Goal: Answer question/provide support: Share knowledge or assist other users

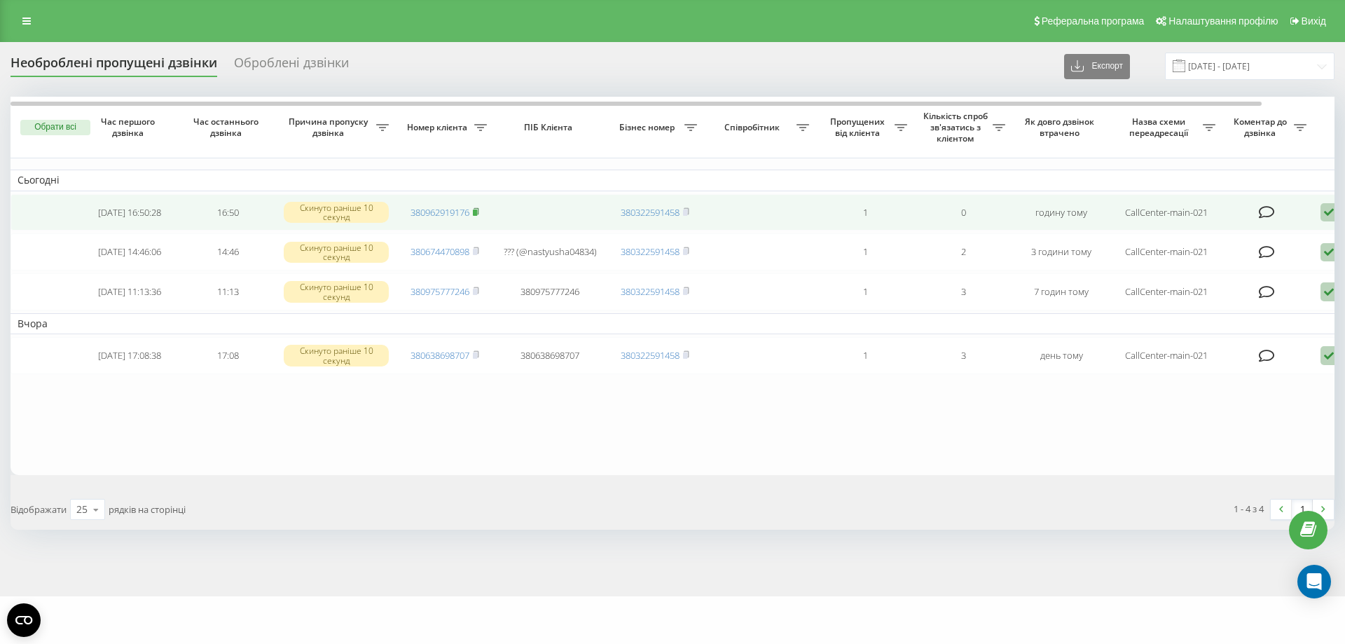
click at [479, 212] on icon at bounding box center [476, 210] width 5 height 6
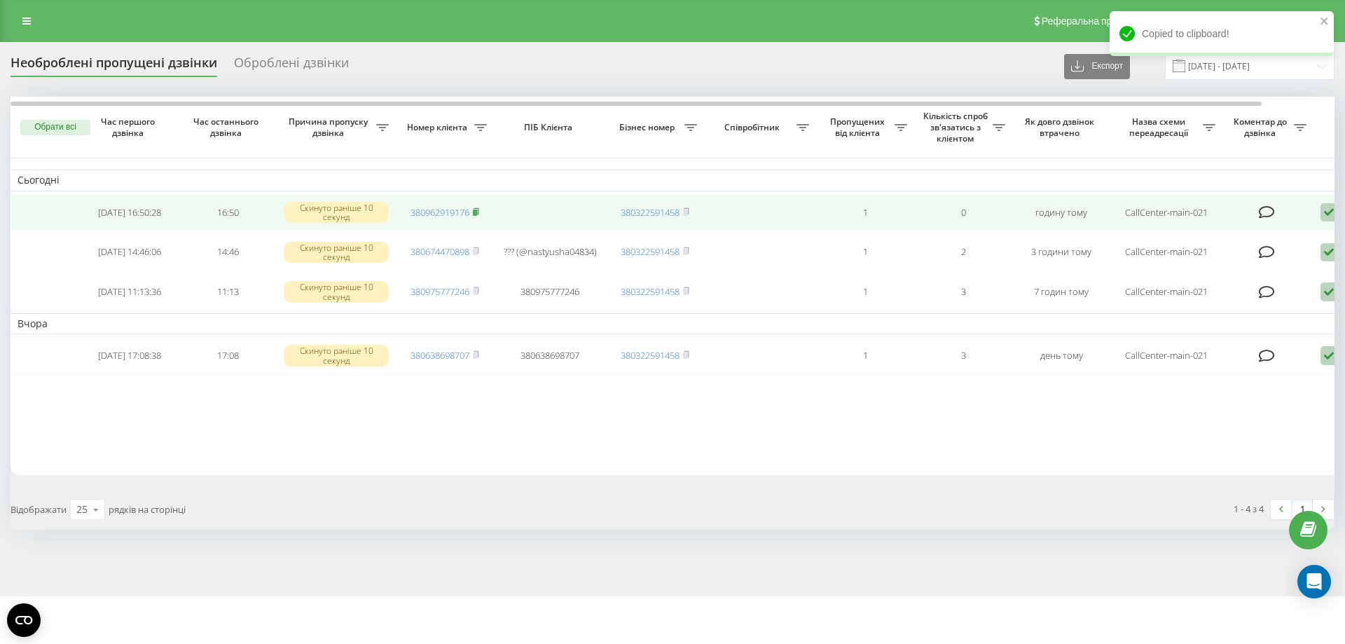
click at [474, 214] on icon at bounding box center [476, 211] width 6 height 8
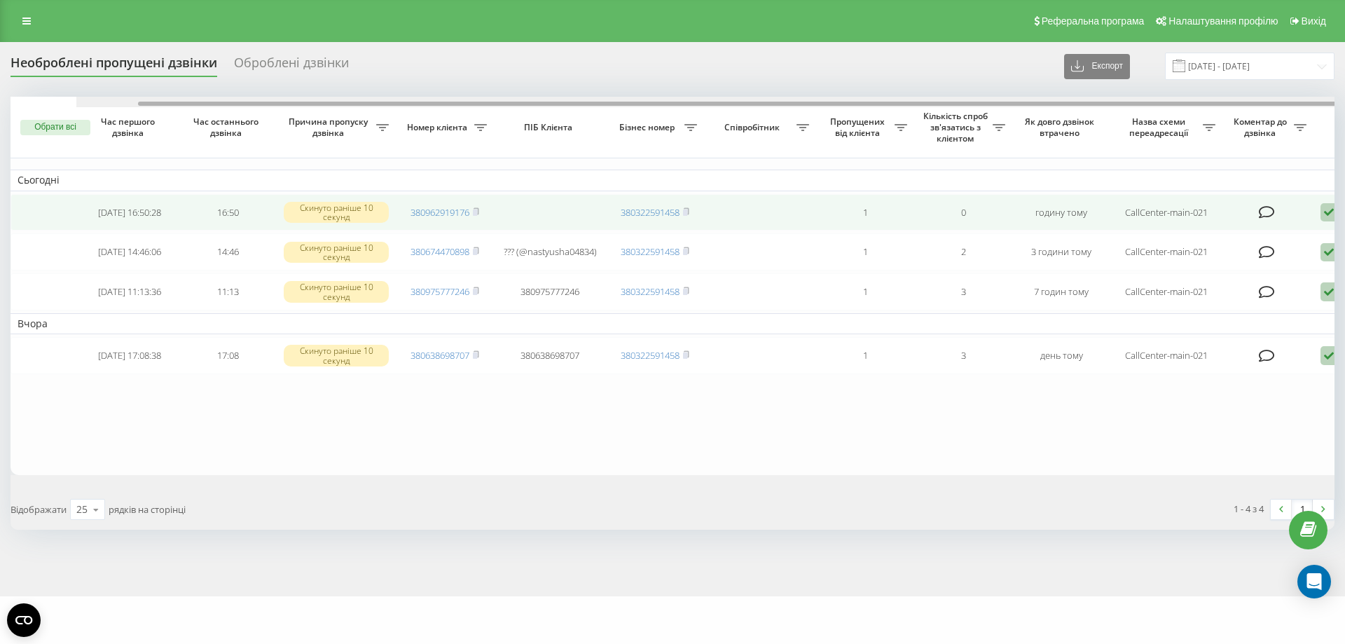
drag, startPoint x: 457, startPoint y: 103, endPoint x: 399, endPoint y: 215, distance: 126.0
click at [330, 128] on div "Обрати всі Час першого дзвінка Час останнього дзвінка Причина пропуску дзвінка …" at bounding box center [673, 286] width 1324 height 378
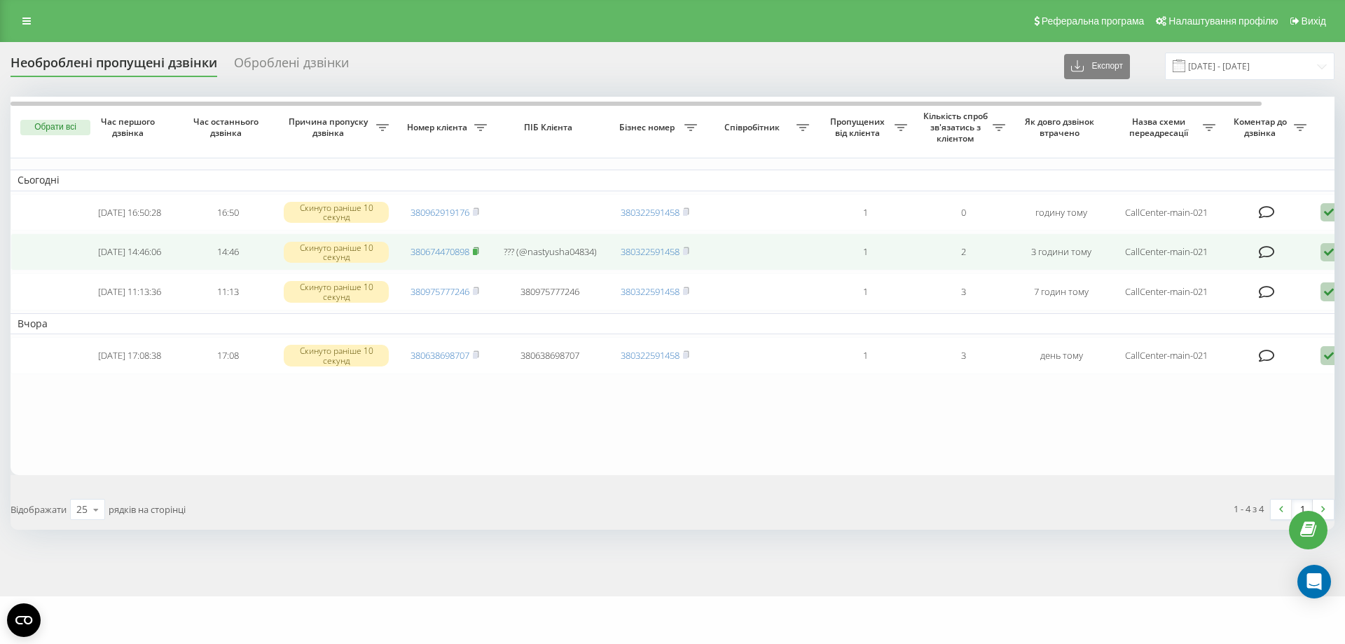
click at [479, 254] on icon at bounding box center [476, 251] width 6 height 8
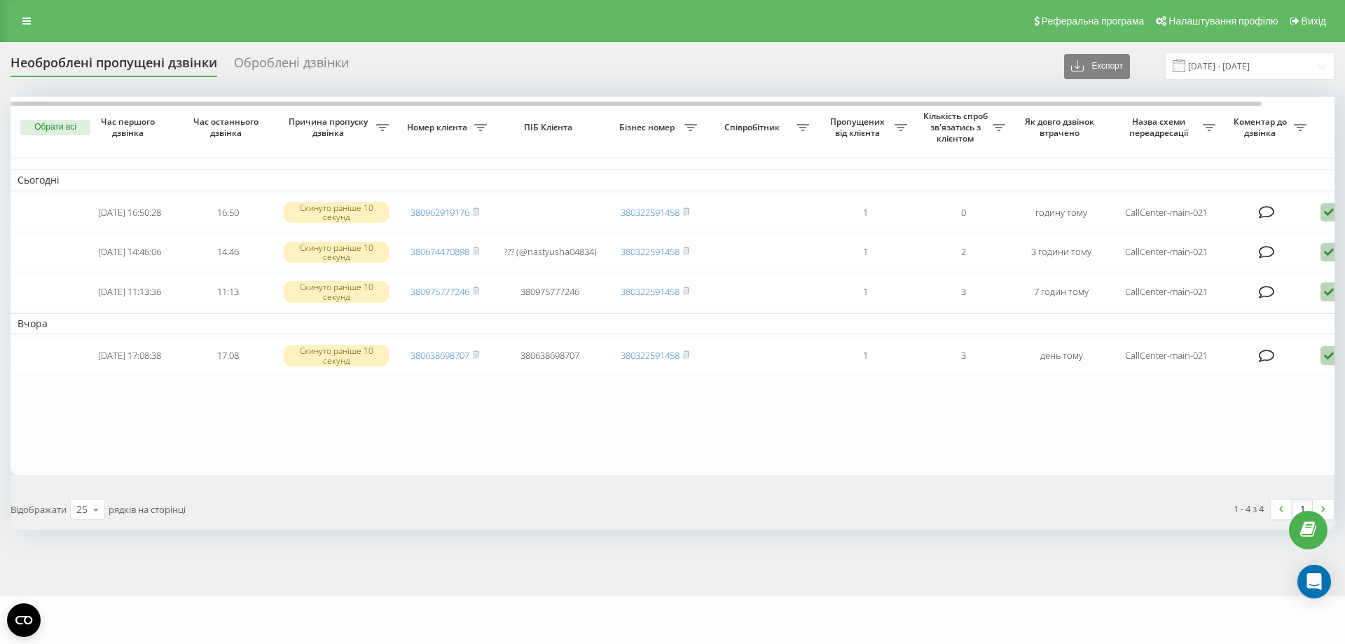
scroll to position [0, 77]
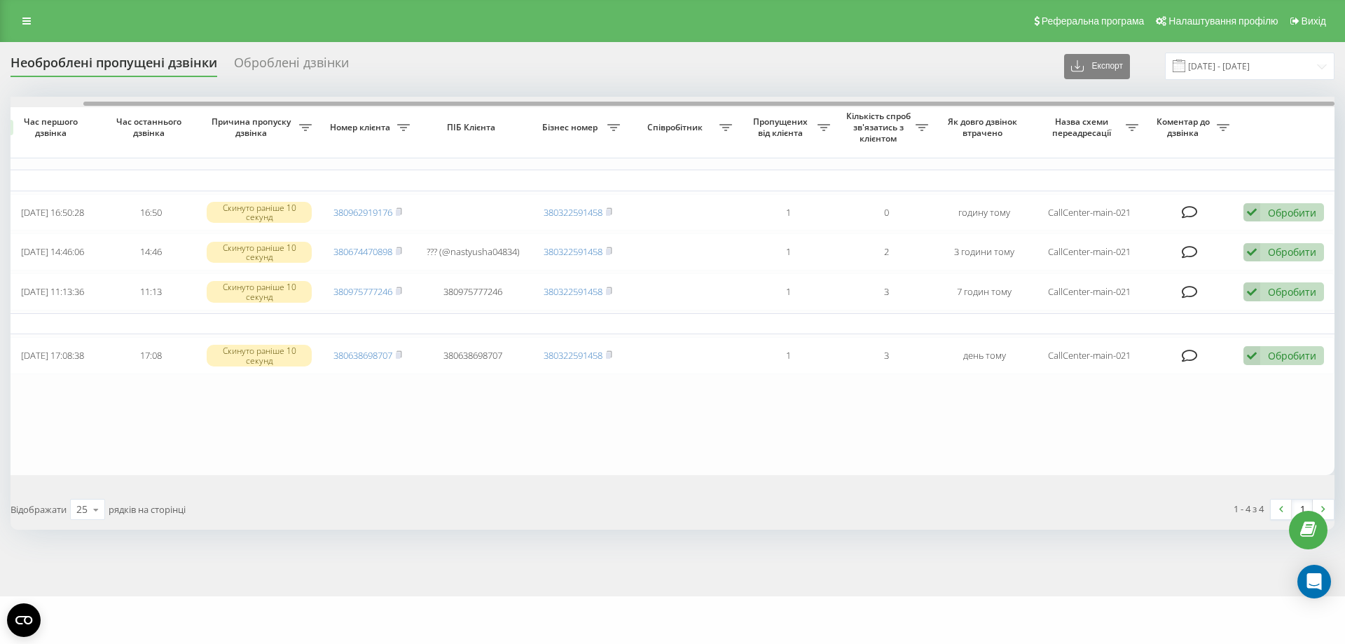
drag, startPoint x: 409, startPoint y: 102, endPoint x: 194, endPoint y: 6, distance: 234.9
click at [194, 6] on div "Реферальна програма Налаштування профілю Вихід Необроблені пропущені дзвінки Об…" at bounding box center [672, 298] width 1345 height 596
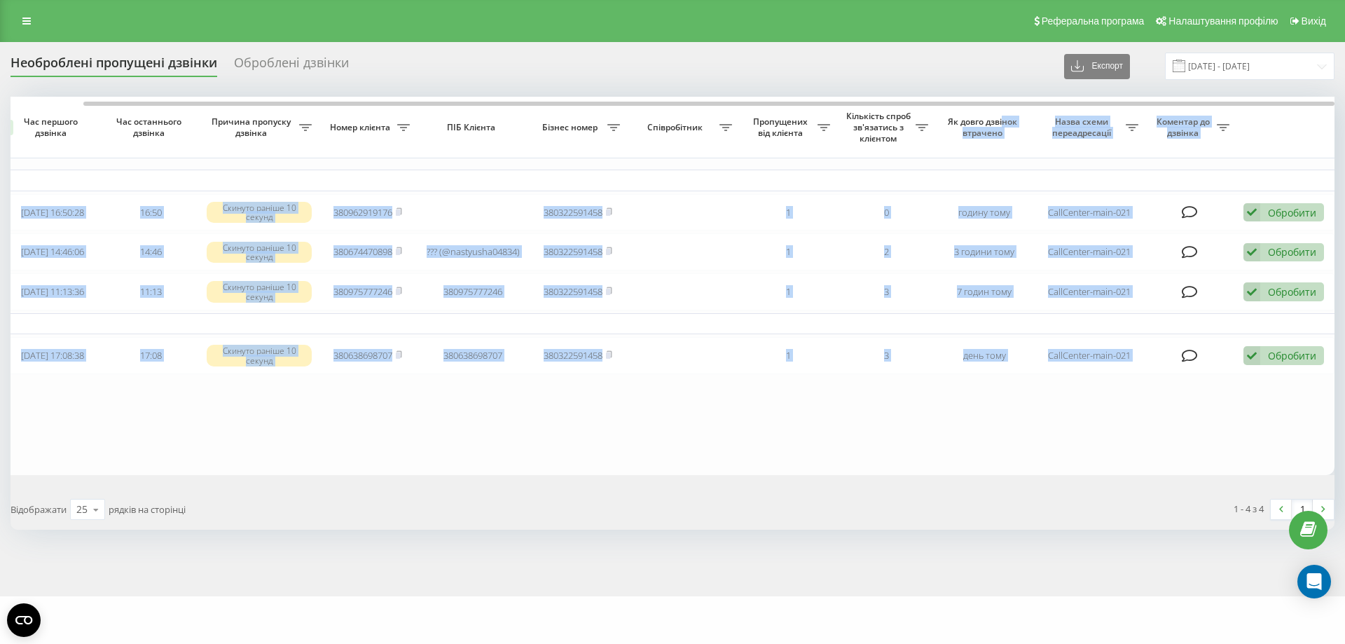
drag, startPoint x: 820, startPoint y: 100, endPoint x: 1003, endPoint y: 108, distance: 183.7
click at [1003, 108] on div "Обрати всі Час першого дзвінка Час останнього дзвінка Причина пропуску дзвінка …" at bounding box center [673, 286] width 1324 height 378
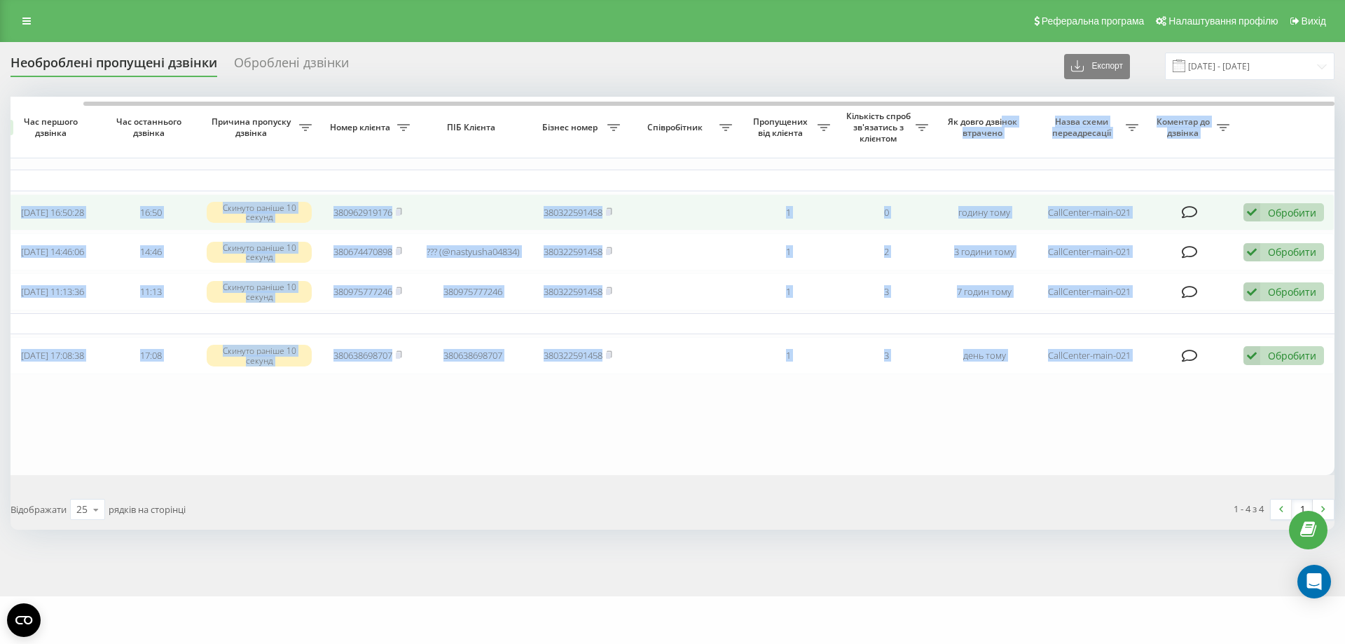
click at [1272, 214] on div "Обробити" at bounding box center [1292, 212] width 48 height 13
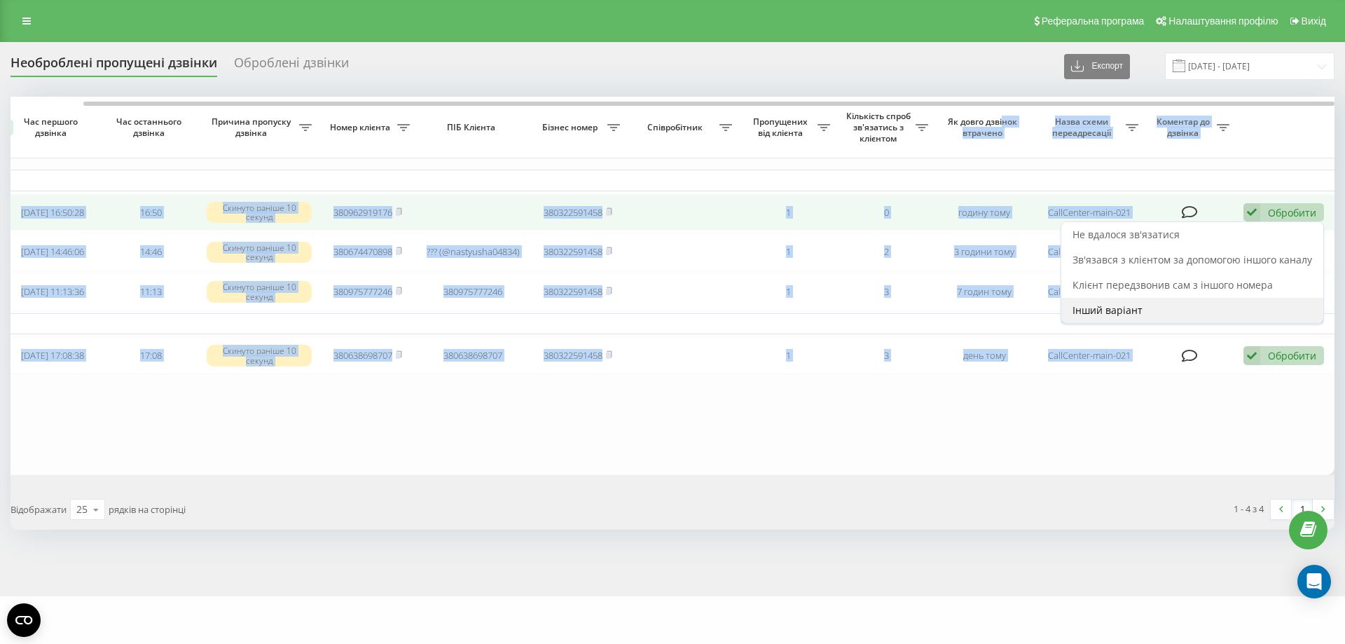
click at [1182, 316] on div "Інший варіант" at bounding box center [1193, 310] width 262 height 25
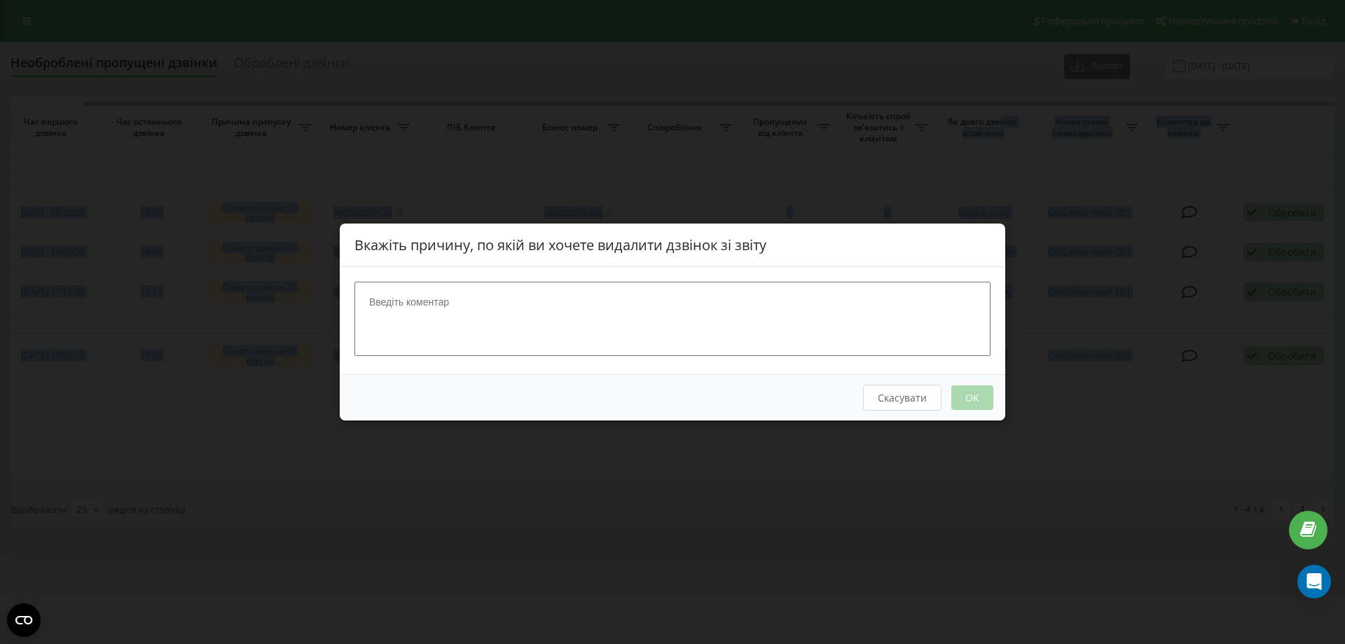
click at [529, 309] on textarea at bounding box center [673, 319] width 636 height 74
type textarea "рецепція готелю"
click at [968, 395] on button "OK" at bounding box center [973, 397] width 42 height 25
